Goal: Information Seeking & Learning: Find specific fact

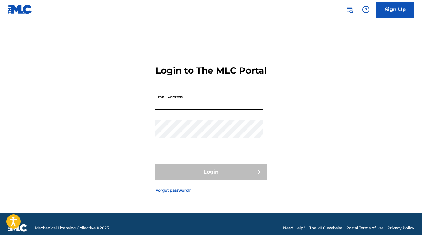
type input "[EMAIL_ADDRESS][DOMAIN_NAME]"
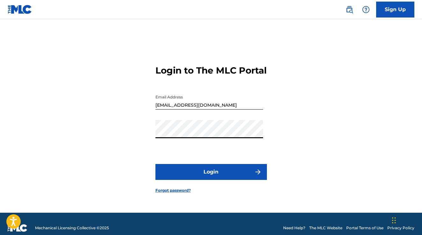
click at [188, 173] on button "Login" at bounding box center [210, 172] width 111 height 16
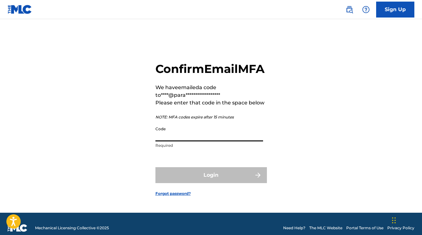
click at [196, 141] on input "Code" at bounding box center [209, 132] width 108 height 18
paste input "684301"
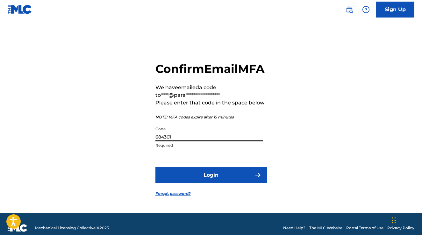
type input "684301"
click at [211, 183] on button "Login" at bounding box center [210, 175] width 111 height 16
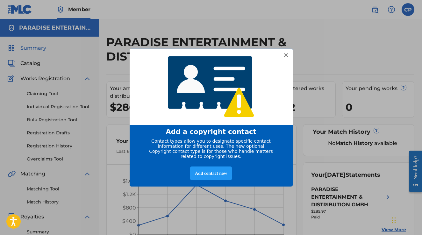
click at [284, 51] on div at bounding box center [286, 55] width 8 height 8
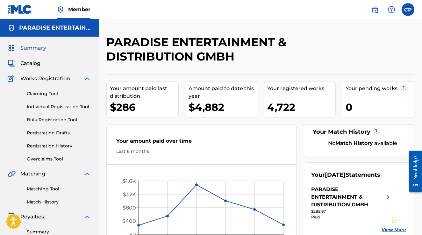
click at [376, 12] on img at bounding box center [375, 10] width 8 height 8
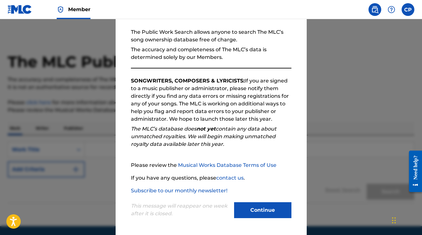
scroll to position [56, 0]
click at [255, 205] on button "Continue" at bounding box center [262, 210] width 57 height 16
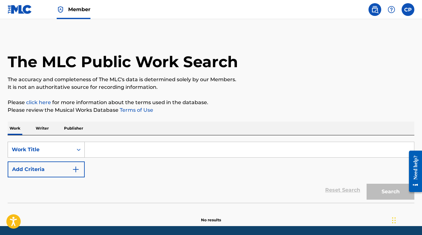
click at [81, 149] on div "Work Title" at bounding box center [46, 150] width 77 height 16
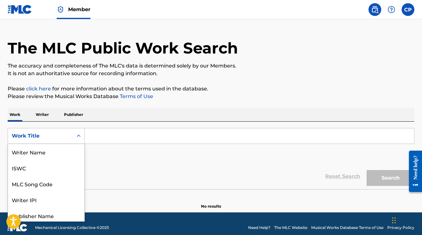
scroll to position [18, 0]
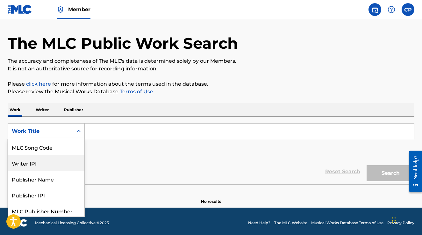
click at [55, 163] on div "Writer IPI" at bounding box center [46, 163] width 76 height 16
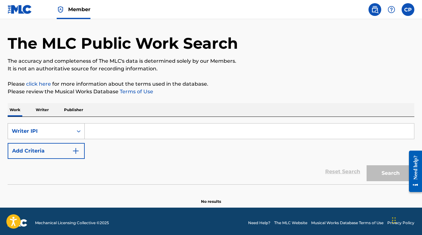
click at [66, 134] on div "Writer IPI" at bounding box center [40, 131] width 57 height 8
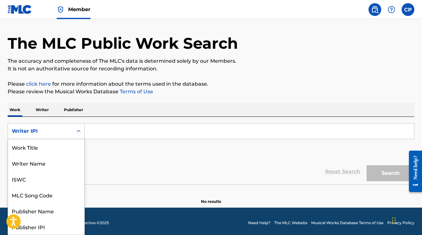
scroll to position [32, 0]
click at [47, 116] on p "Writer" at bounding box center [42, 109] width 17 height 13
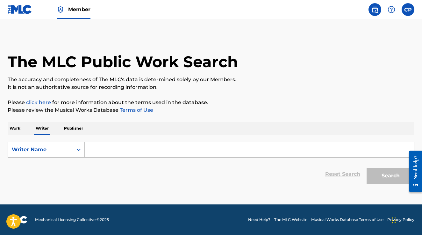
click at [101, 145] on input "Search Form" at bounding box center [249, 149] width 329 height 15
paste input "684301"
type input "684301"
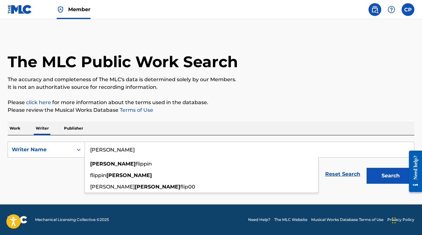
click at [391, 176] on button "Search" at bounding box center [391, 176] width 48 height 16
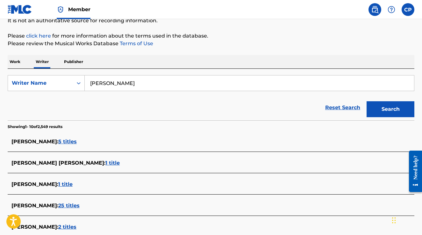
scroll to position [82, 0]
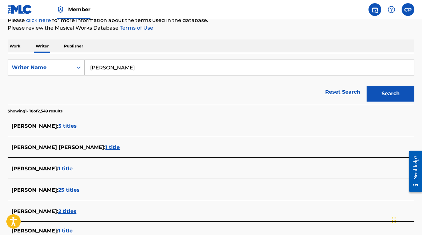
click at [132, 69] on input "[PERSON_NAME]" at bounding box center [249, 67] width 329 height 15
type input "[PERSON_NAME]"
click at [391, 94] on button "Search" at bounding box center [391, 94] width 48 height 16
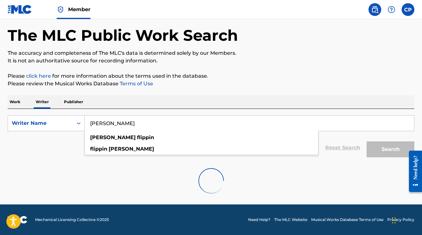
scroll to position [26, 0]
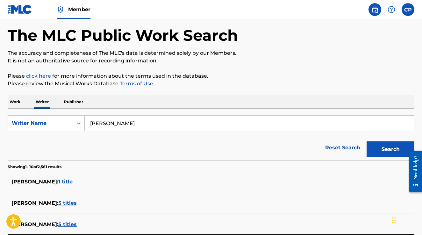
click at [76, 163] on section "Showing 1 - 10 of 2,561 results" at bounding box center [211, 165] width 407 height 9
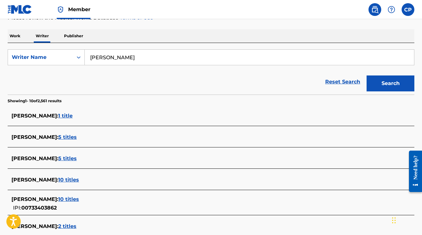
scroll to position [152, 0]
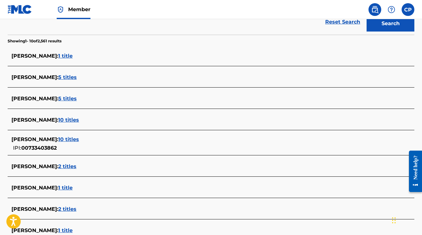
click at [65, 100] on span "5 titles" at bounding box center [67, 99] width 18 height 6
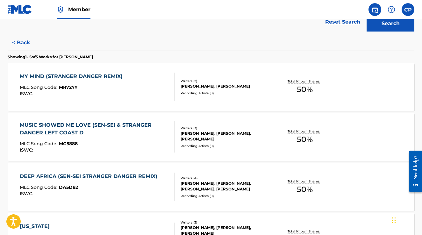
click at [69, 75] on div "MY MIND (STRANGER DANGER REMIX)" at bounding box center [73, 77] width 106 height 8
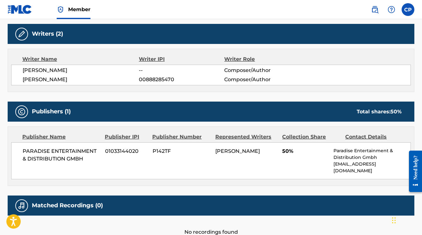
scroll to position [205, 0]
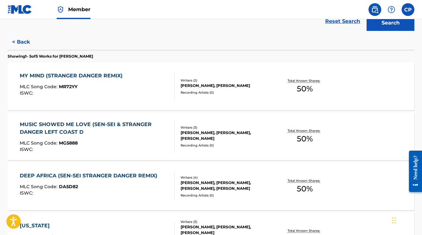
scroll to position [163, 0]
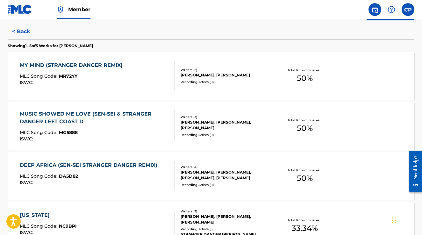
click at [187, 123] on div "[PERSON_NAME], [PERSON_NAME], [PERSON_NAME]" at bounding box center [226, 124] width 90 height 11
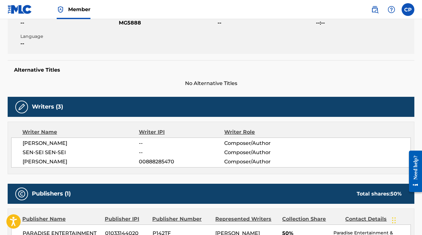
scroll to position [149, 0]
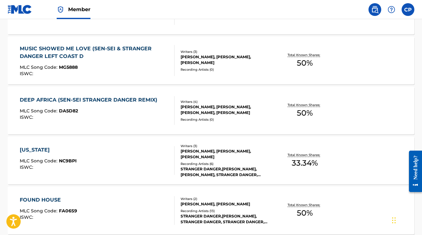
scroll to position [232, 0]
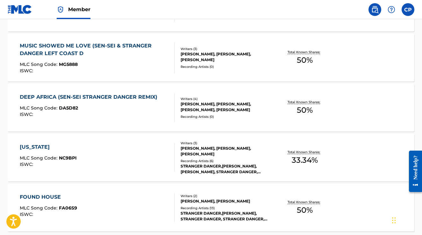
click at [83, 52] on div "MUSIC SHOWED ME LOVE (SEN-SEI & STRANGER DANGER LEFT COAST D" at bounding box center [94, 49] width 149 height 15
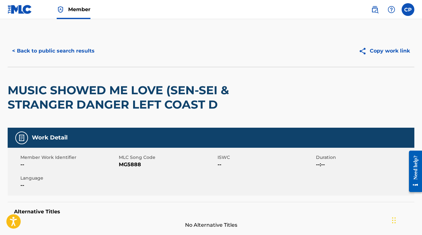
click at [54, 51] on button "< Back to public search results" at bounding box center [53, 51] width 91 height 16
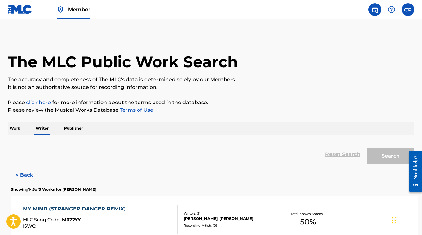
scroll to position [5, 0]
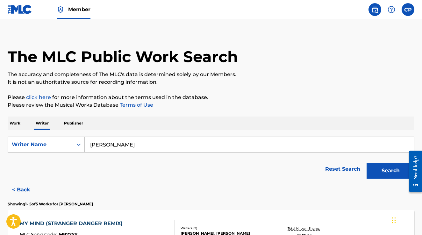
click at [126, 146] on input "[PERSON_NAME]" at bounding box center [249, 144] width 329 height 15
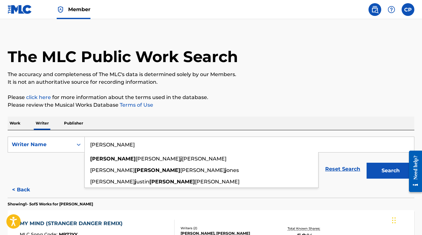
type input "[PERSON_NAME]"
click at [391, 171] on button "Search" at bounding box center [391, 171] width 48 height 16
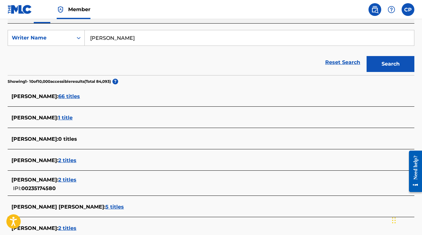
scroll to position [112, 0]
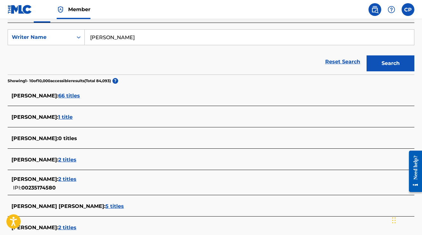
click at [61, 97] on span "66 titles" at bounding box center [69, 96] width 22 height 6
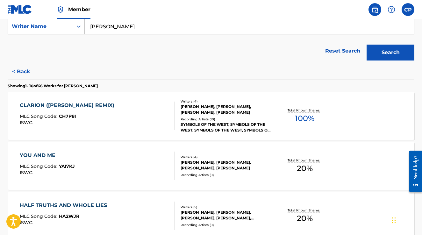
scroll to position [126, 0]
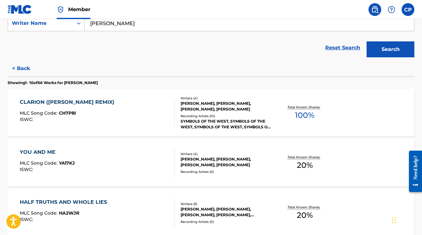
click at [199, 104] on div "[PERSON_NAME], [PERSON_NAME], [PERSON_NAME], [PERSON_NAME]" at bounding box center [226, 106] width 90 height 11
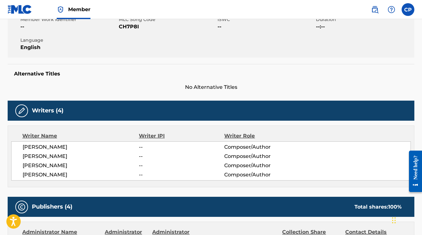
scroll to position [126, 0]
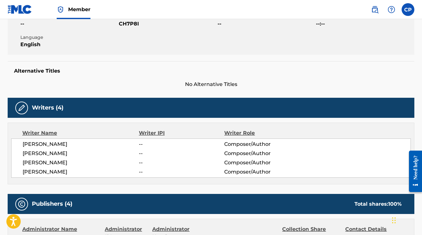
click at [56, 141] on span "[PERSON_NAME]" at bounding box center [81, 144] width 116 height 8
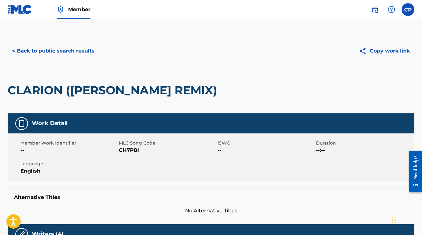
scroll to position [0, 0]
click at [76, 53] on button "< Back to public search results" at bounding box center [53, 51] width 91 height 16
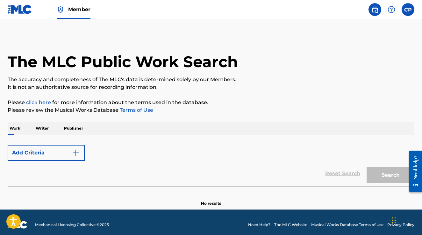
scroll to position [5, 0]
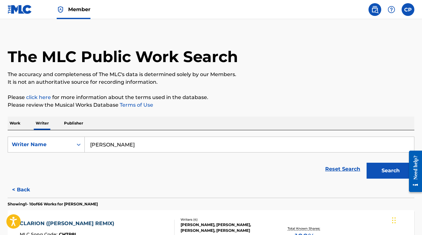
click at [127, 150] on input "[PERSON_NAME]" at bounding box center [249, 144] width 329 height 15
type input "[PERSON_NAME]"
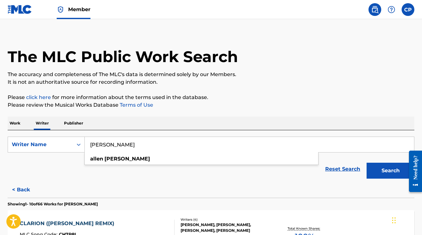
click at [391, 171] on button "Search" at bounding box center [391, 171] width 48 height 16
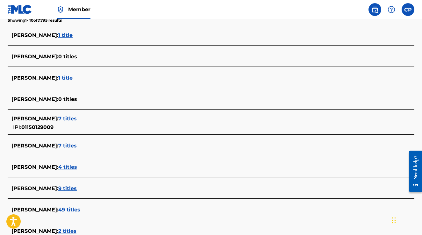
scroll to position [199, 0]
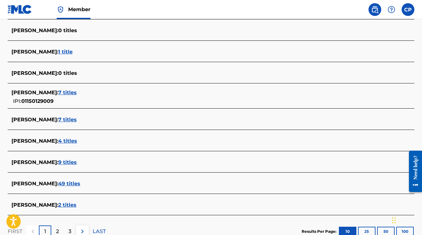
click at [65, 182] on span "49 titles" at bounding box center [69, 184] width 22 height 6
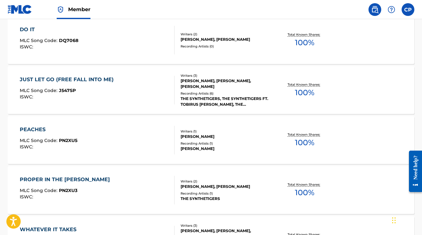
scroll to position [189, 0]
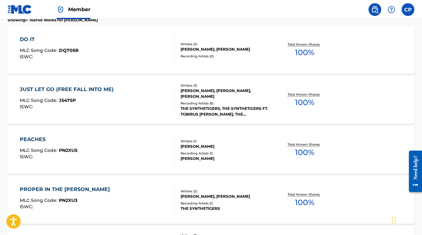
click at [187, 50] on div "[PERSON_NAME], [PERSON_NAME]" at bounding box center [226, 50] width 90 height 6
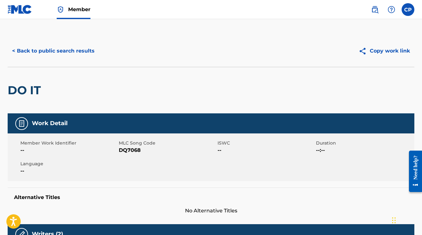
click at [80, 54] on button "< Back to public search results" at bounding box center [53, 51] width 91 height 16
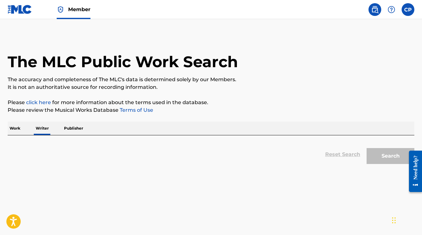
scroll to position [5, 0]
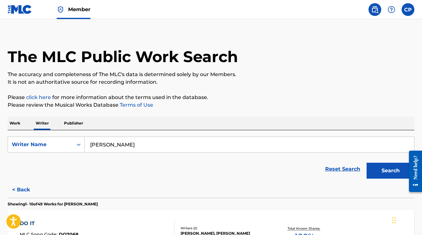
click at [110, 142] on input "[PERSON_NAME]" at bounding box center [249, 144] width 329 height 15
paste input "MICRO BERTANI"
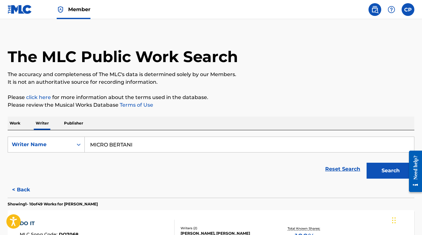
click at [391, 171] on button "Search" at bounding box center [391, 171] width 48 height 16
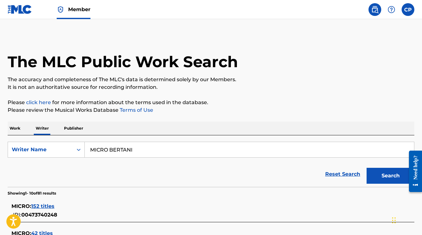
scroll to position [0, 0]
click at [109, 147] on input "MICRO BERTANI" at bounding box center [249, 149] width 329 height 15
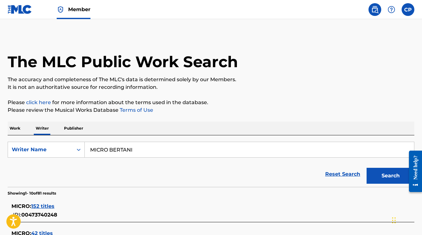
paste input "Search Form"
type input "MICRO"
